Goal: Information Seeking & Learning: Find specific fact

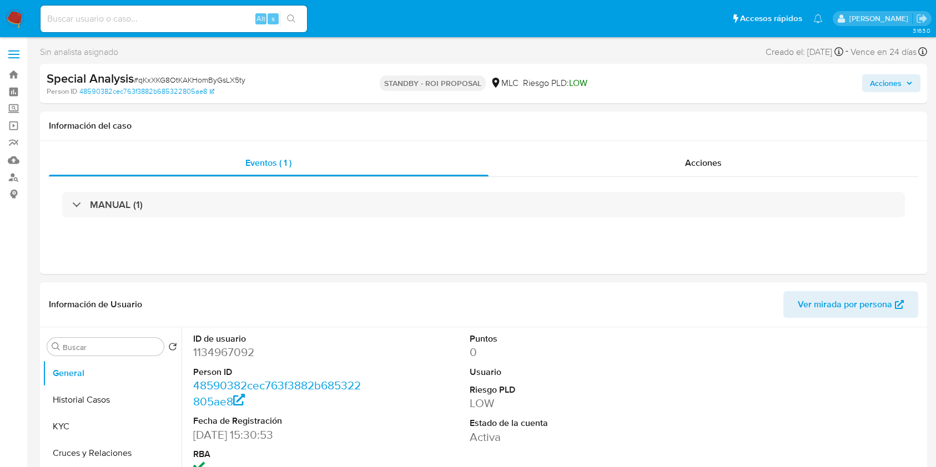
select select "10"
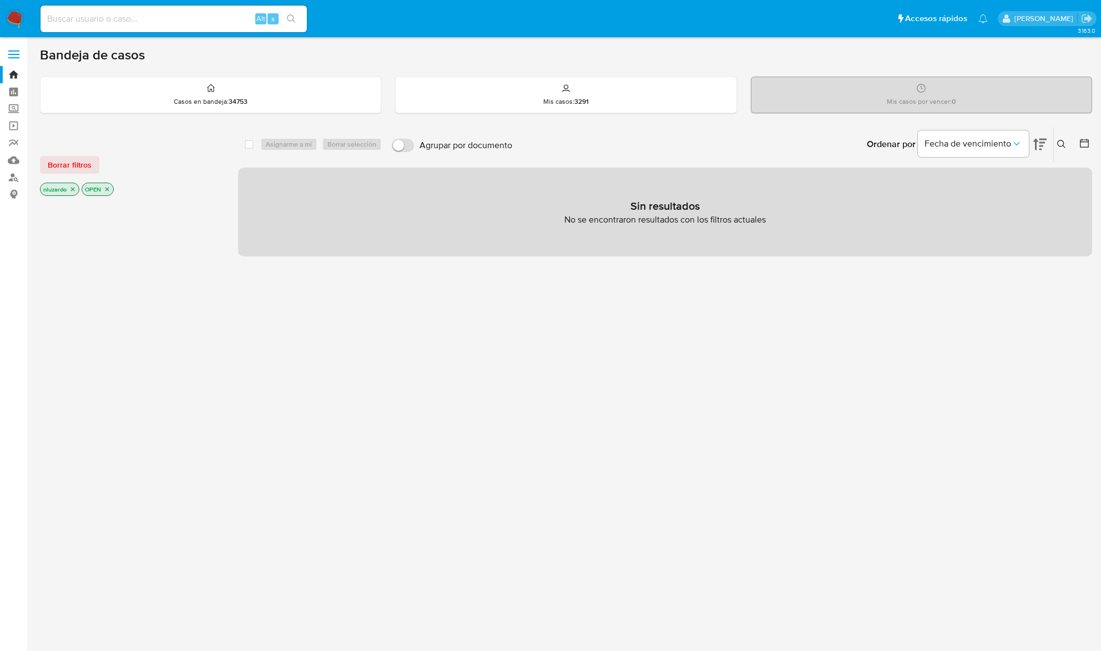
click at [74, 191] on icon "close-filter" at bounding box center [72, 189] width 7 height 7
click at [64, 188] on icon "close-filter" at bounding box center [66, 190] width 4 height 4
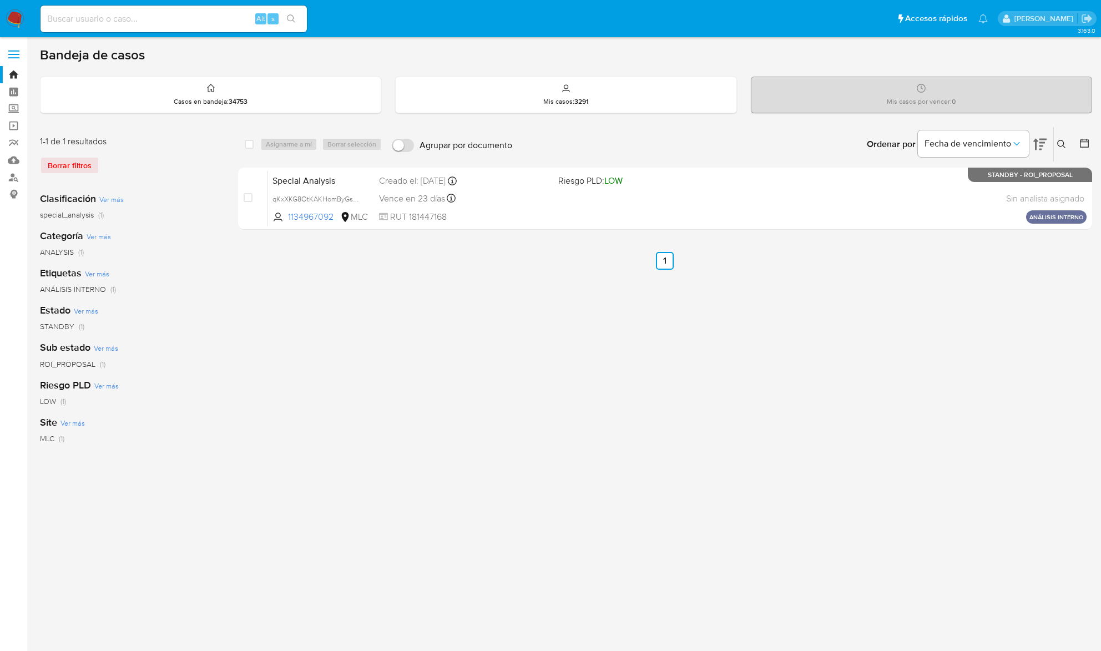
click at [21, 18] on img at bounding box center [15, 18] width 19 height 19
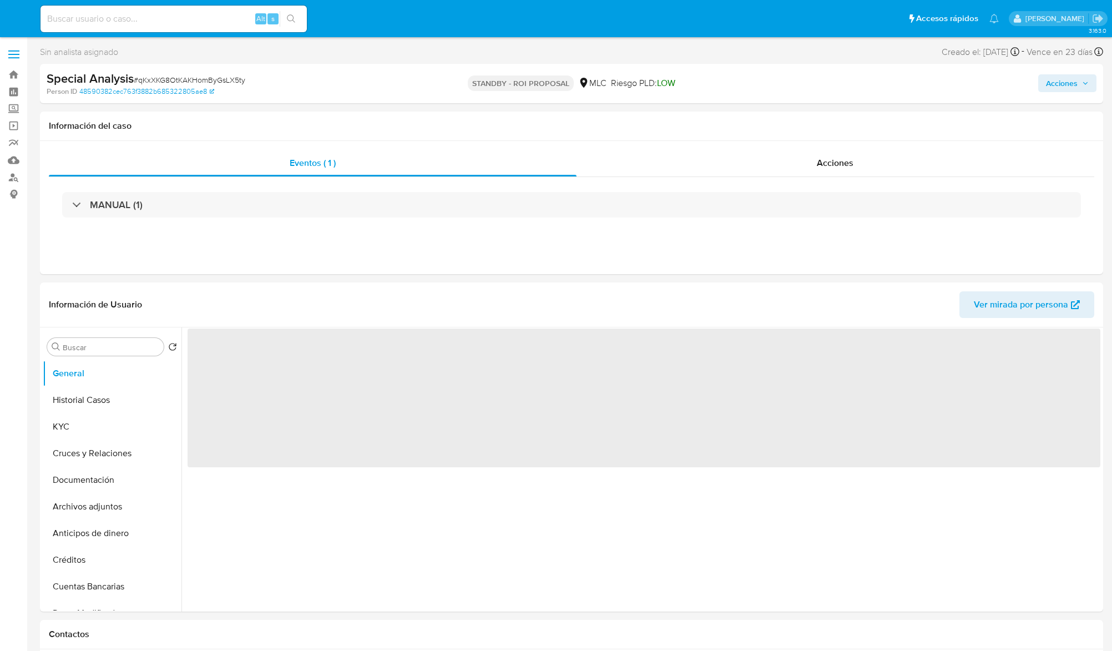
select select "10"
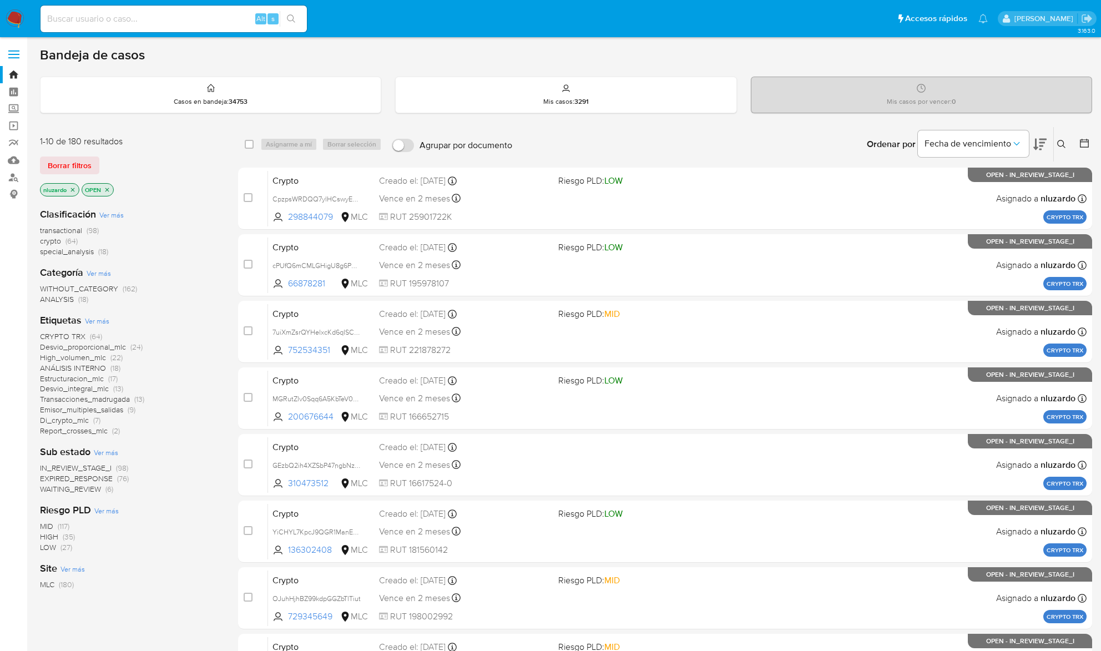
click at [141, 18] on input at bounding box center [174, 19] width 266 height 14
paste input "23e44c707cdb7404578009a50291ea28"
type input "23e44c707cdb7404578009a50291ea28"
click at [291, 16] on icon "search-icon" at bounding box center [291, 18] width 9 height 9
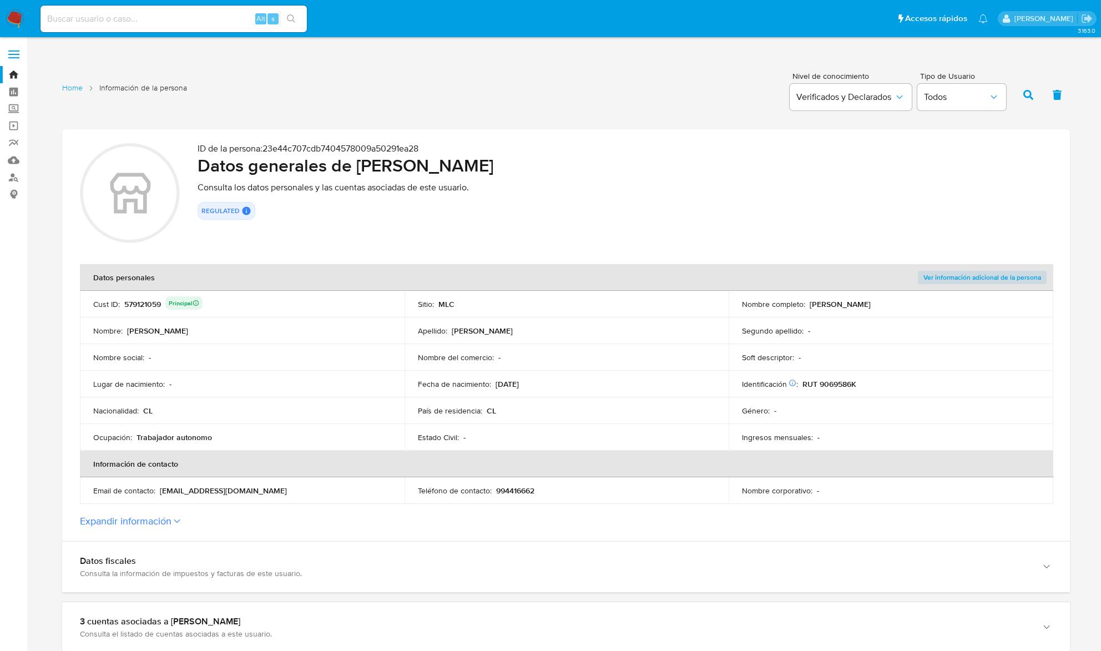
click at [169, 522] on button "Expandir información" at bounding box center [126, 521] width 92 height 12
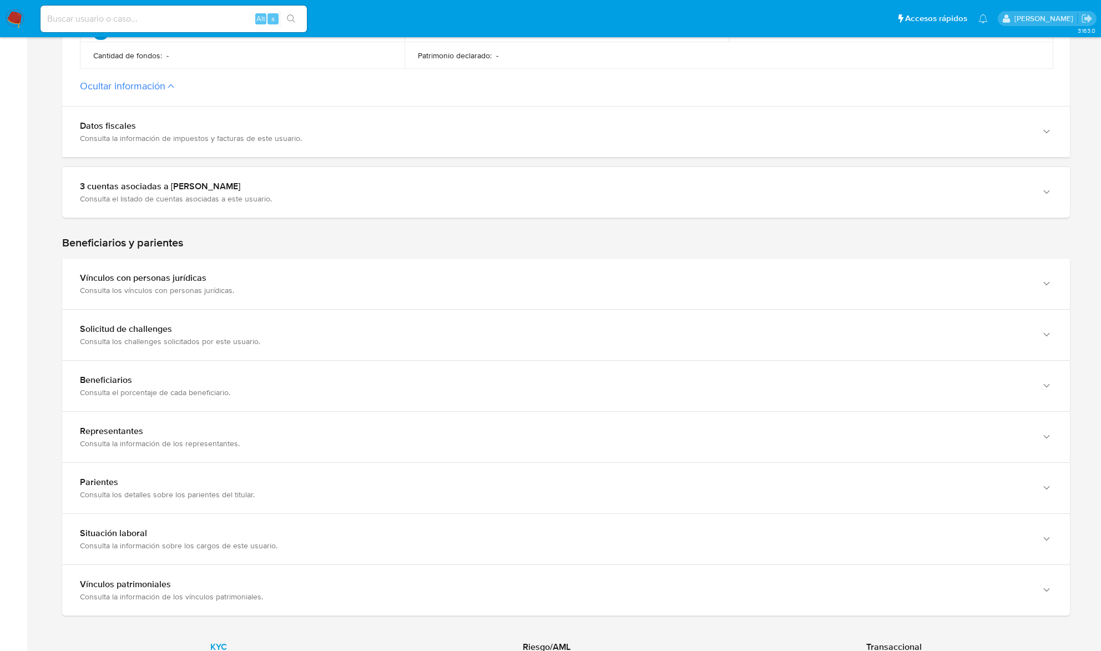
scroll to position [666, 0]
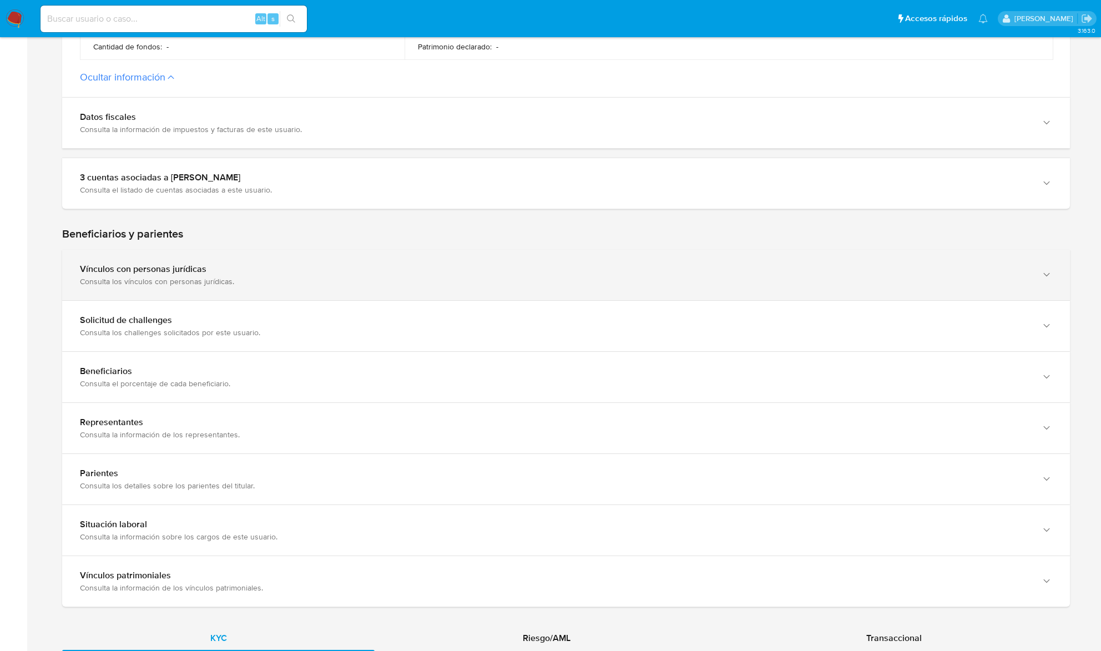
click at [190, 285] on div "Consulta los vínculos con personas jurídicas." at bounding box center [555, 281] width 950 height 10
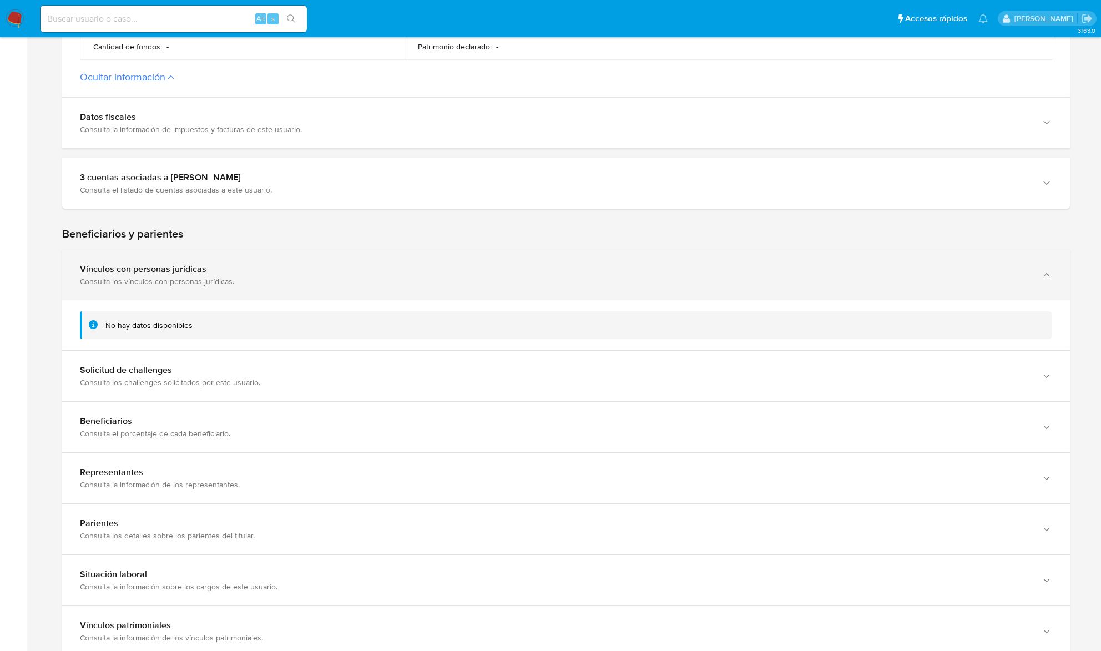
click at [190, 285] on div "Consulta los vínculos con personas jurídicas." at bounding box center [555, 281] width 950 height 10
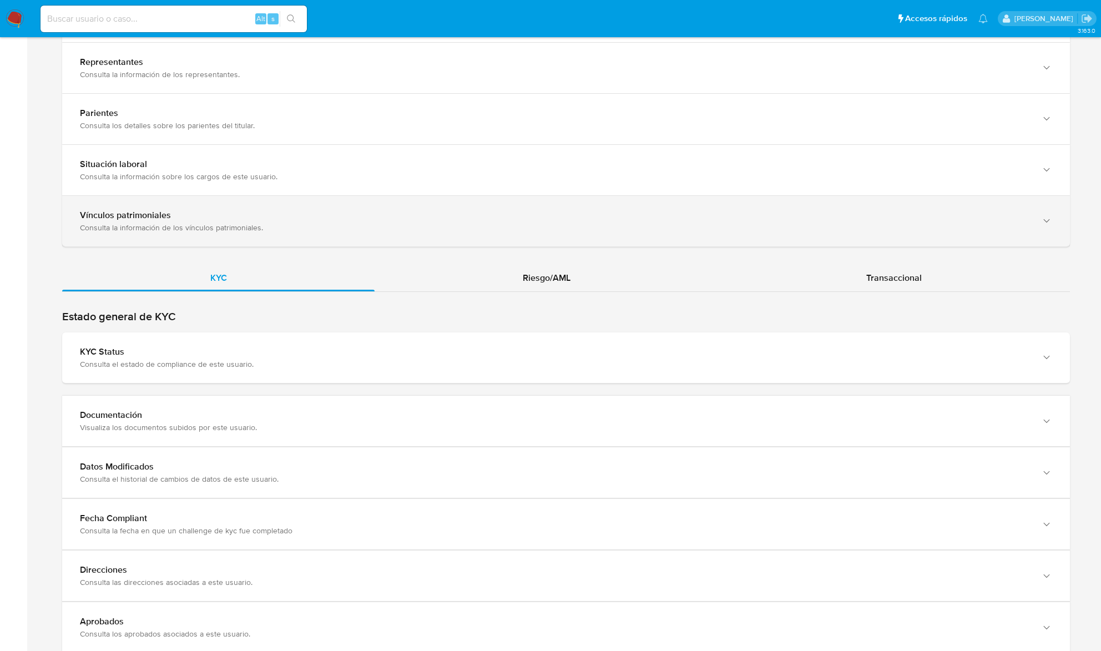
scroll to position [1036, 0]
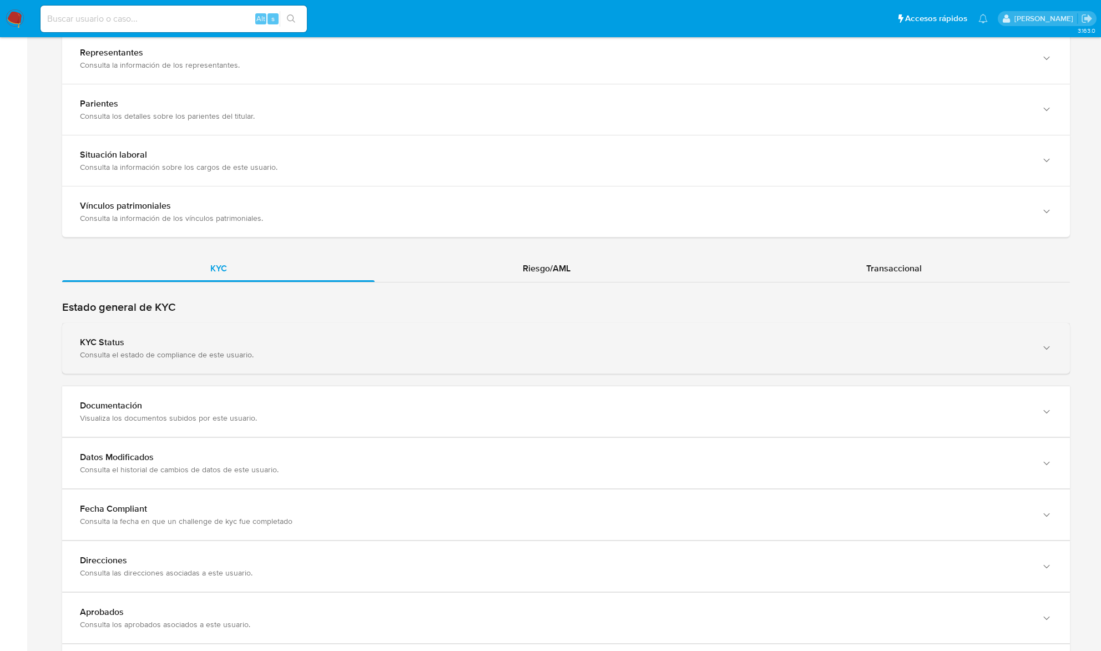
click at [320, 354] on div "Consulta el estado de compliance de este usuario." at bounding box center [555, 355] width 950 height 10
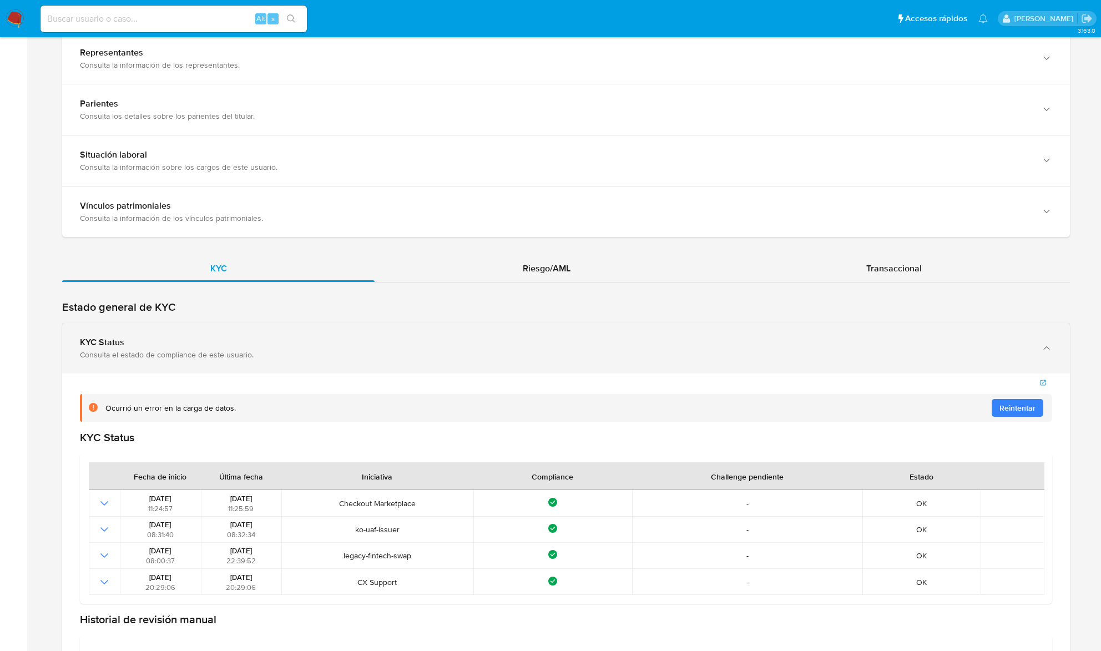
click at [320, 354] on div "Consulta el estado de compliance de este usuario." at bounding box center [555, 355] width 950 height 10
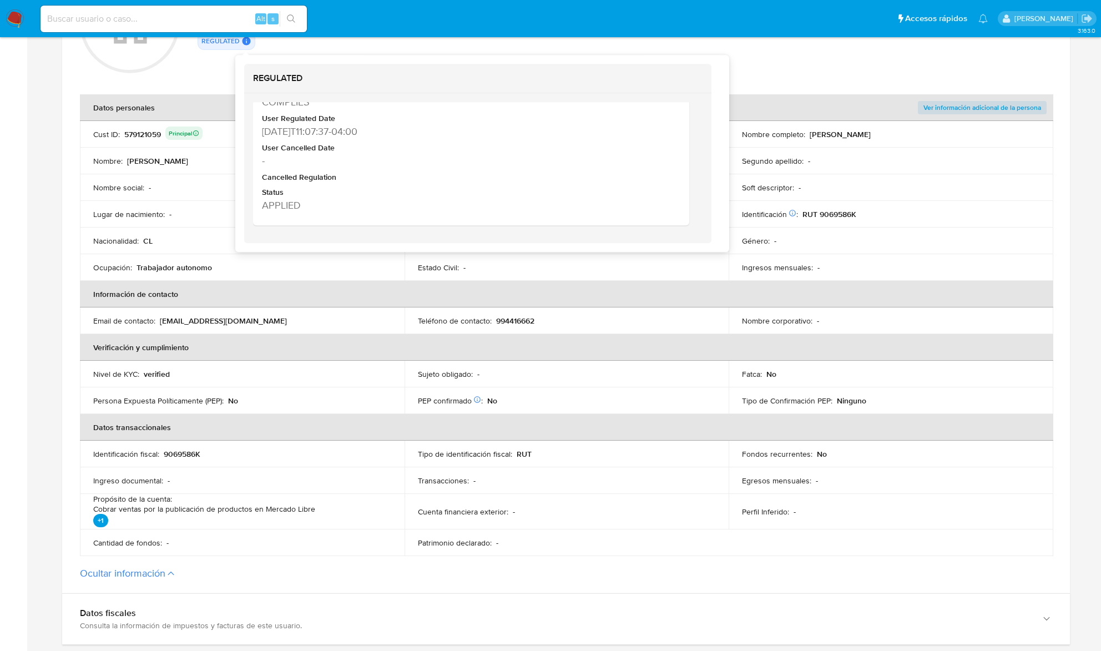
scroll to position [148, 0]
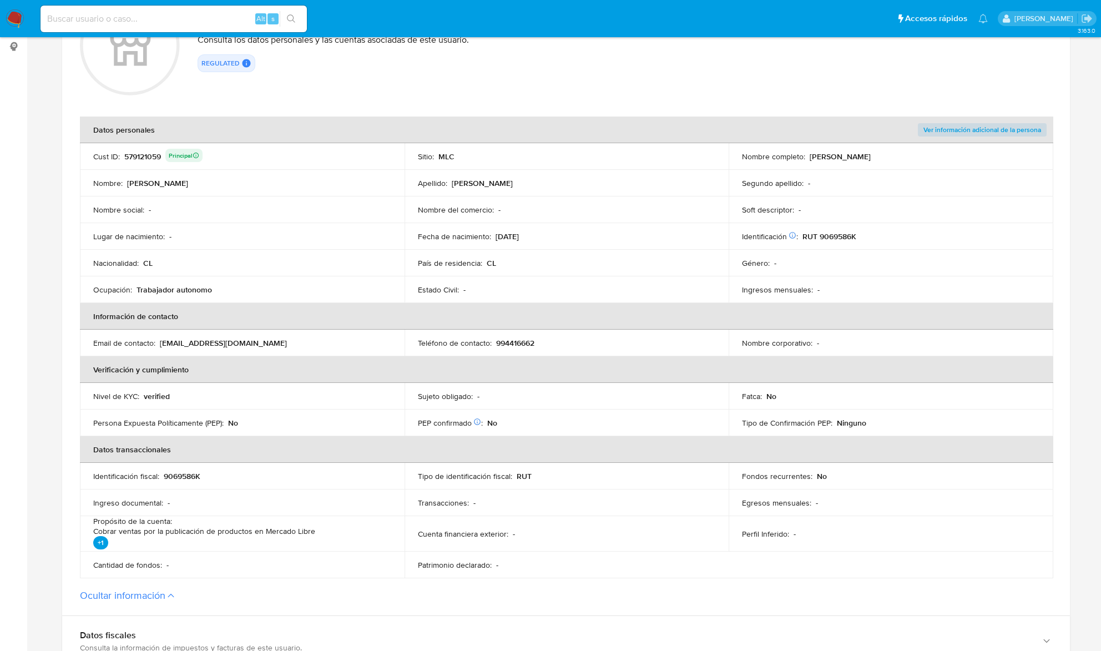
click at [839, 232] on p "RUT 9069586K" at bounding box center [830, 236] width 54 height 10
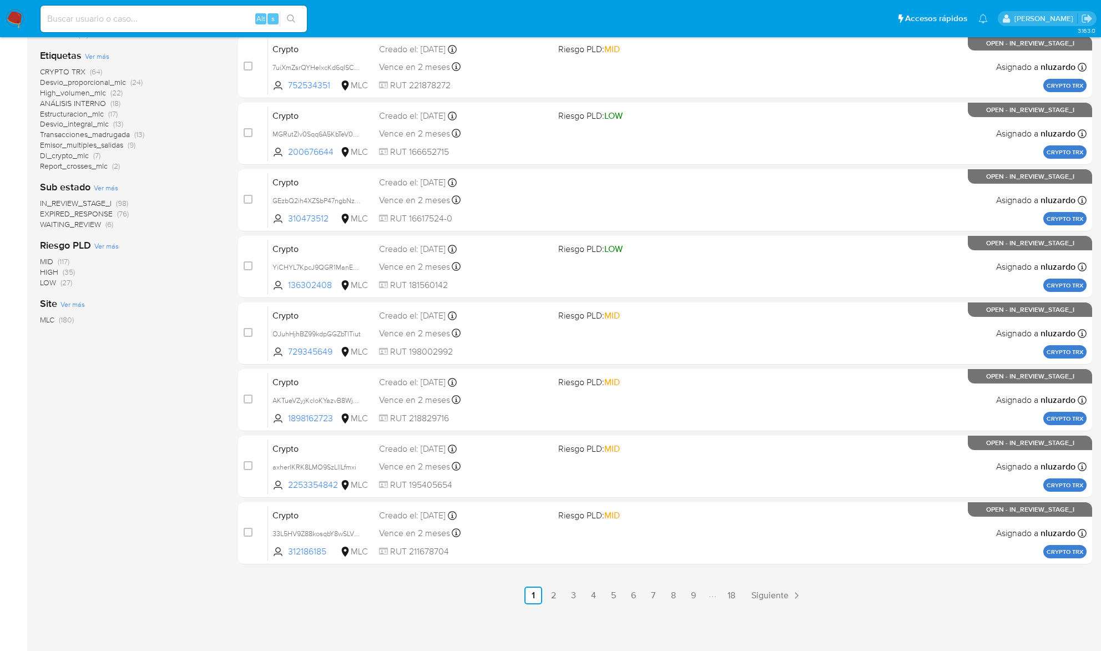
drag, startPoint x: 181, startPoint y: 155, endPoint x: 155, endPoint y: 329, distance: 175.6
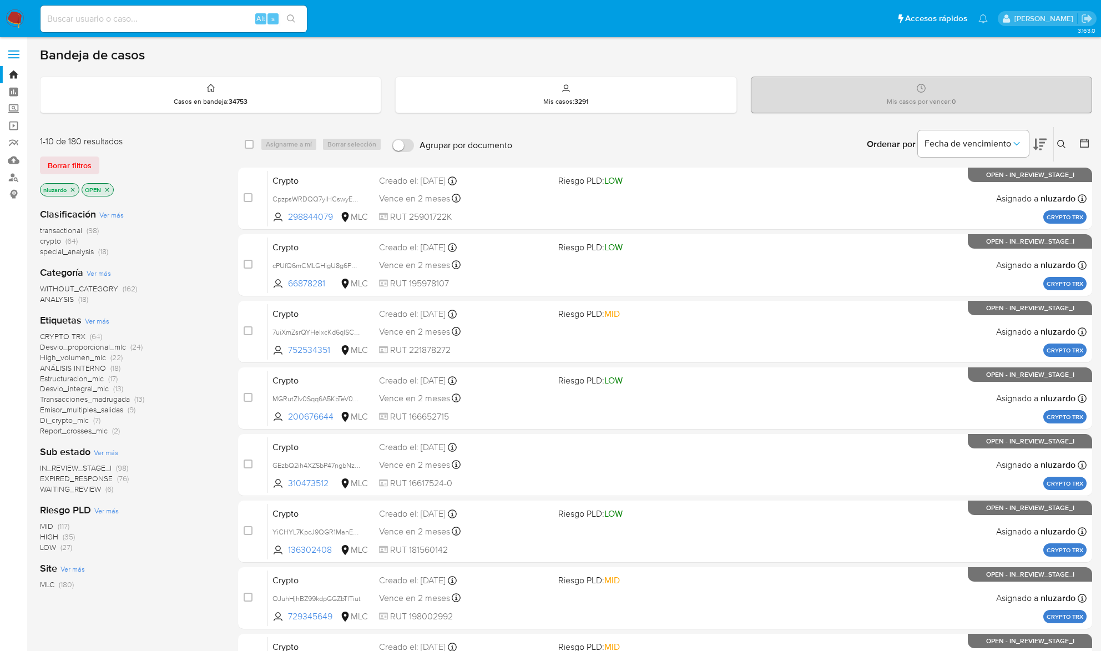
click at [1036, 149] on button at bounding box center [1039, 144] width 13 height 34
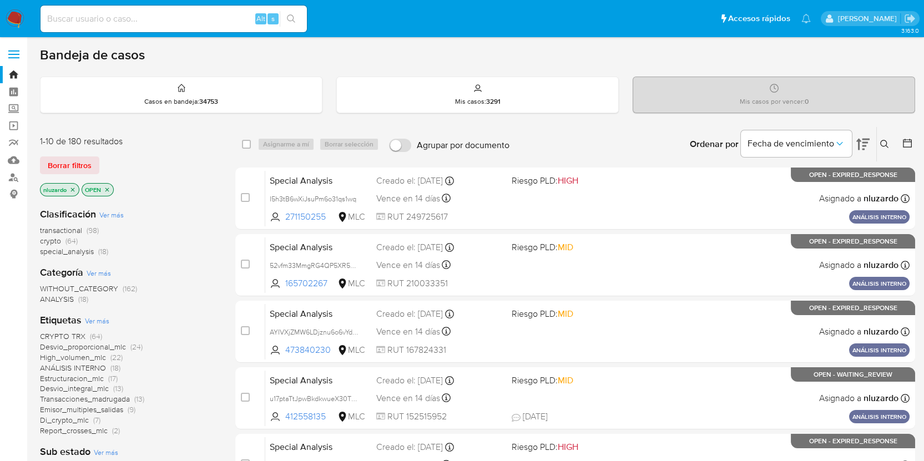
click at [924, 501] on html "Pausado Ver notificaciones Alt s Accesos rápidos Presiona las siguientes teclas…" at bounding box center [462, 458] width 924 height 916
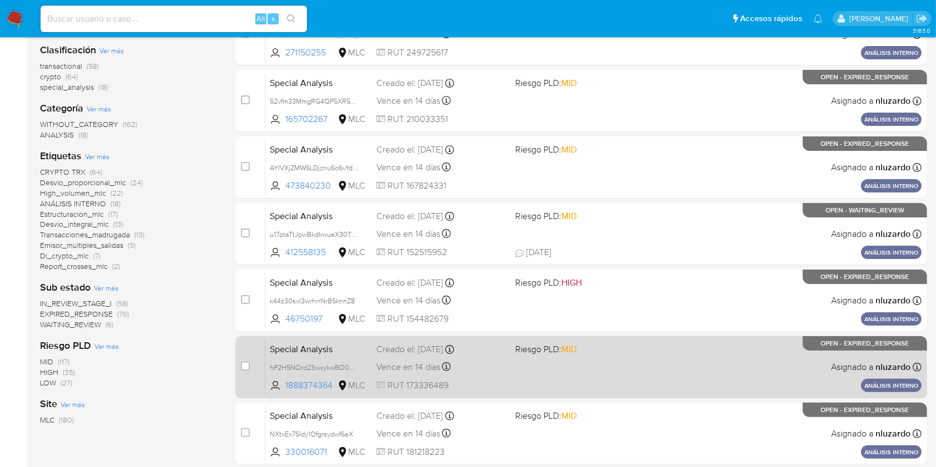
scroll to position [444, 0]
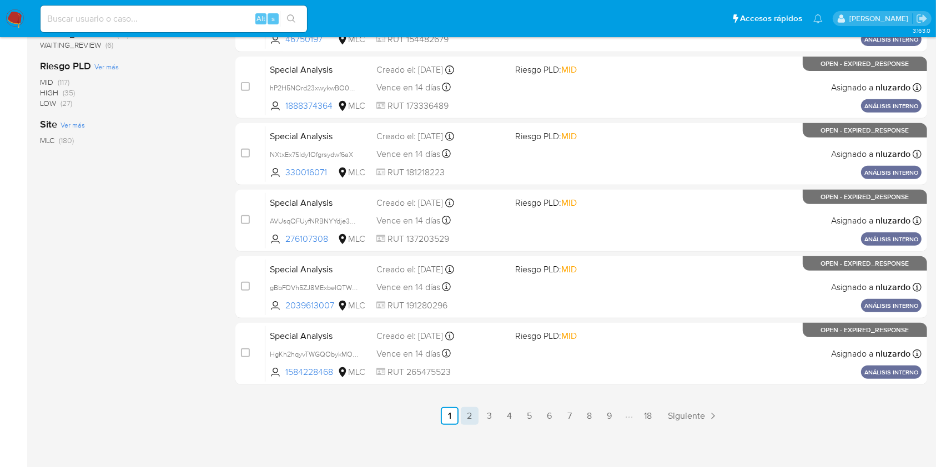
click at [468, 418] on link "2" at bounding box center [470, 416] width 18 height 18
